Goal: Task Accomplishment & Management: Manage account settings

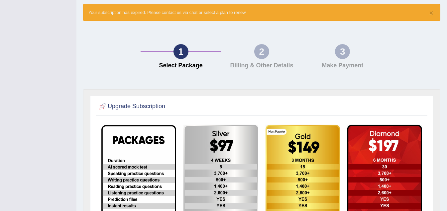
scroll to position [39, 0]
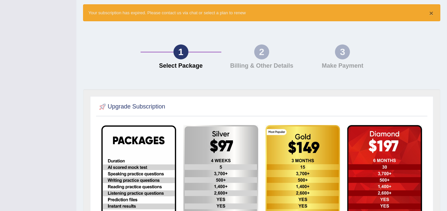
click at [321, 12] on button "×" at bounding box center [431, 13] width 4 height 7
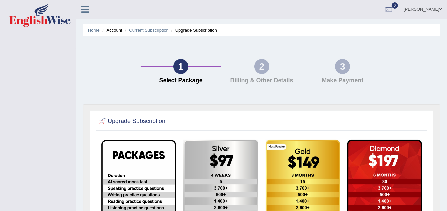
scroll to position [0, 0]
click at [92, 31] on link "Home" at bounding box center [94, 30] width 12 height 5
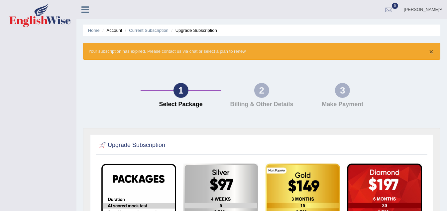
click at [432, 52] on button "×" at bounding box center [431, 51] width 4 height 7
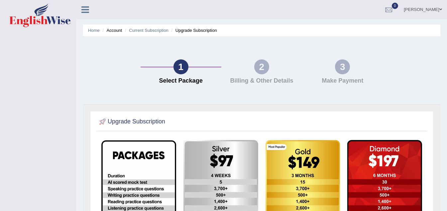
click at [85, 6] on icon at bounding box center [85, 9] width 8 height 9
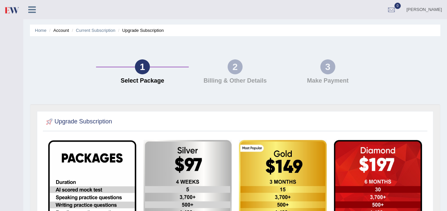
click at [31, 10] on icon at bounding box center [32, 9] width 8 height 9
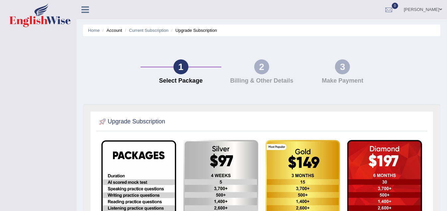
drag, startPoint x: 253, startPoint y: 69, endPoint x: 258, endPoint y: 75, distance: 7.6
click at [253, 69] on div "2 Billing & Other Details" at bounding box center [261, 73] width 81 height 28
click at [439, 10] on link "[PERSON_NAME]" at bounding box center [423, 8] width 48 height 17
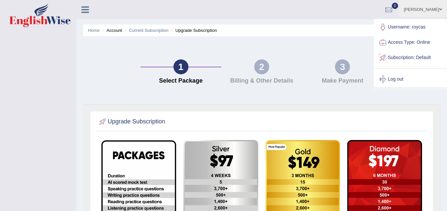
click at [400, 58] on link "Subscription: Default" at bounding box center [411, 57] width 72 height 15
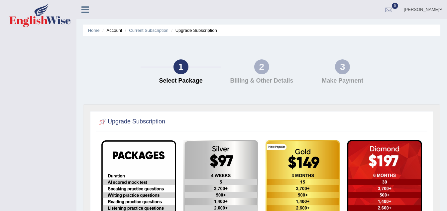
click at [439, 8] on link "[PERSON_NAME]" at bounding box center [423, 8] width 48 height 17
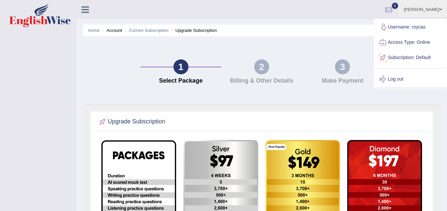
click at [421, 42] on link "Access Type: Online" at bounding box center [411, 42] width 72 height 15
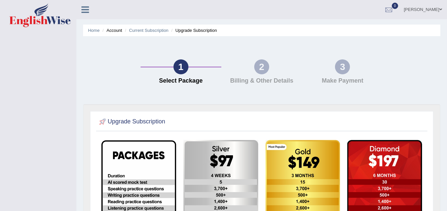
click at [441, 9] on span at bounding box center [440, 9] width 3 height 4
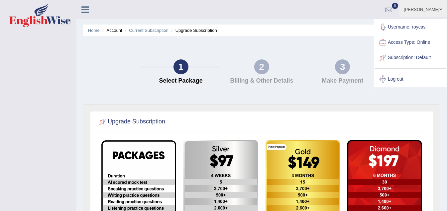
click at [418, 28] on link "Username: roycas" at bounding box center [411, 27] width 72 height 15
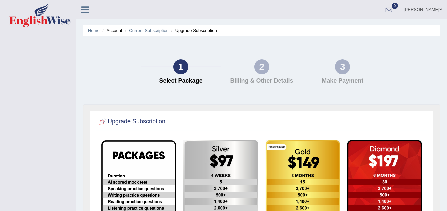
click at [440, 9] on span at bounding box center [440, 9] width 3 height 4
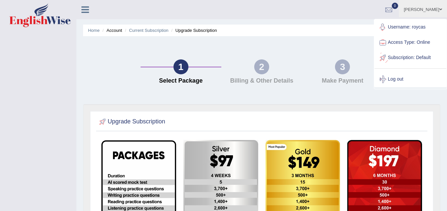
click at [441, 9] on span at bounding box center [440, 9] width 3 height 4
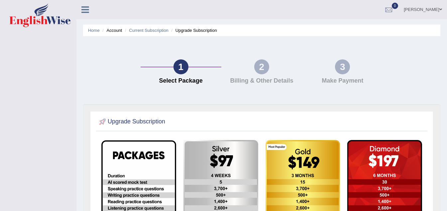
click at [440, 9] on span at bounding box center [440, 9] width 3 height 4
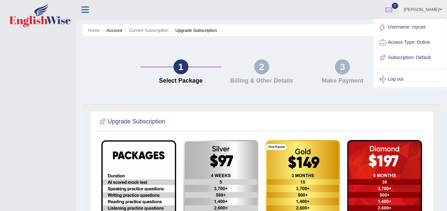
click at [406, 27] on link "Username: roycas" at bounding box center [411, 27] width 72 height 15
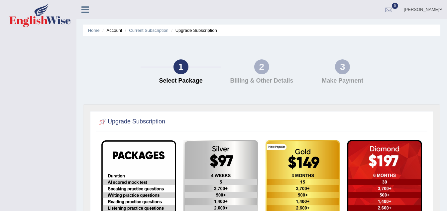
click at [434, 8] on link "[PERSON_NAME]" at bounding box center [423, 8] width 48 height 17
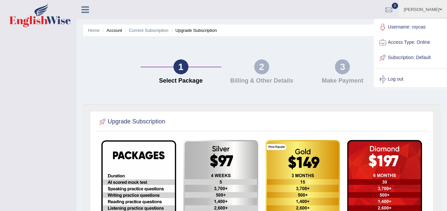
click at [413, 27] on link "Username: roycas" at bounding box center [411, 27] width 72 height 15
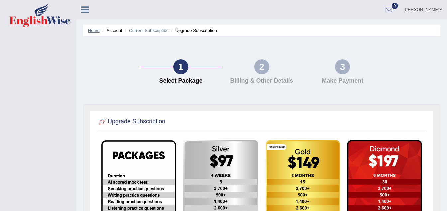
click at [93, 30] on link "Home" at bounding box center [94, 30] width 12 height 5
